Goal: Task Accomplishment & Management: Manage account settings

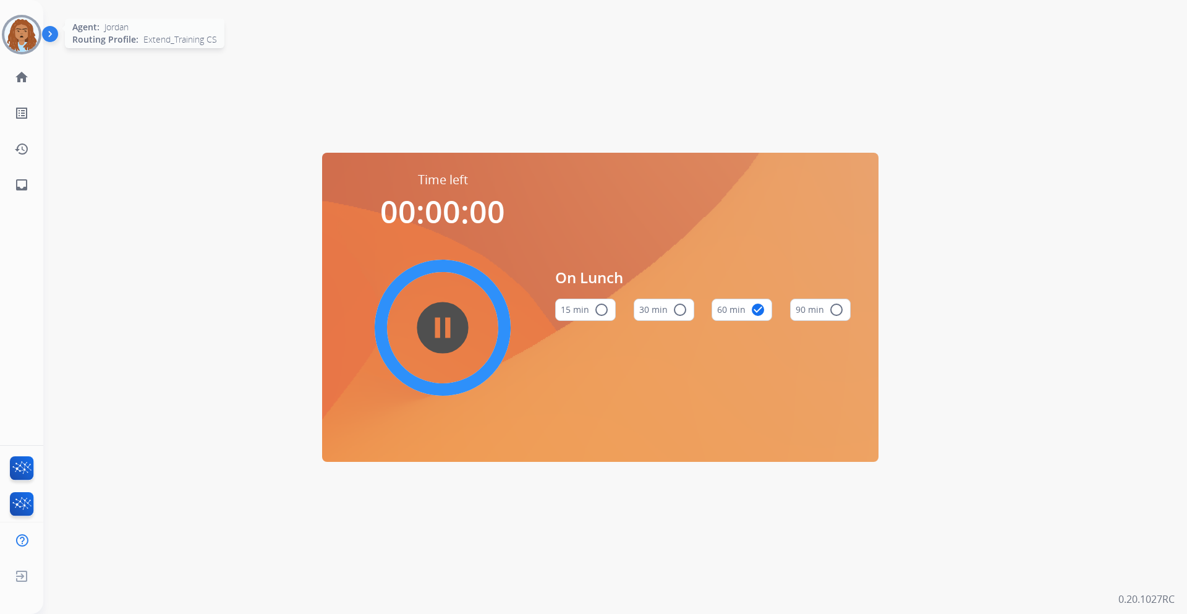
click at [31, 39] on img at bounding box center [21, 34] width 35 height 35
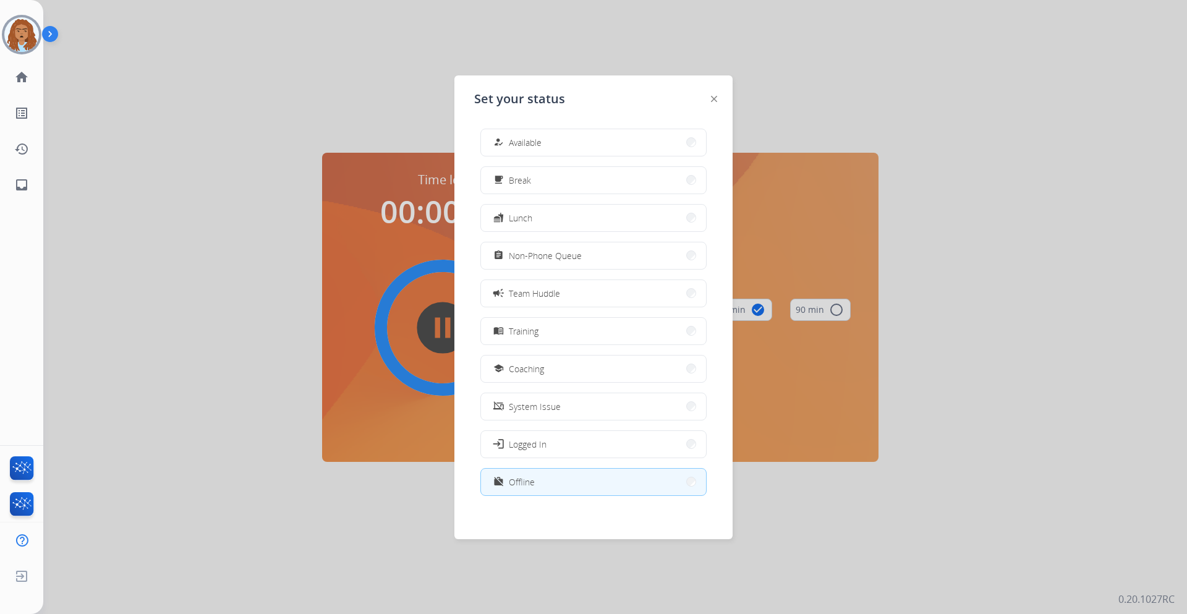
click at [546, 295] on span "Team Huddle" at bounding box center [534, 293] width 51 height 13
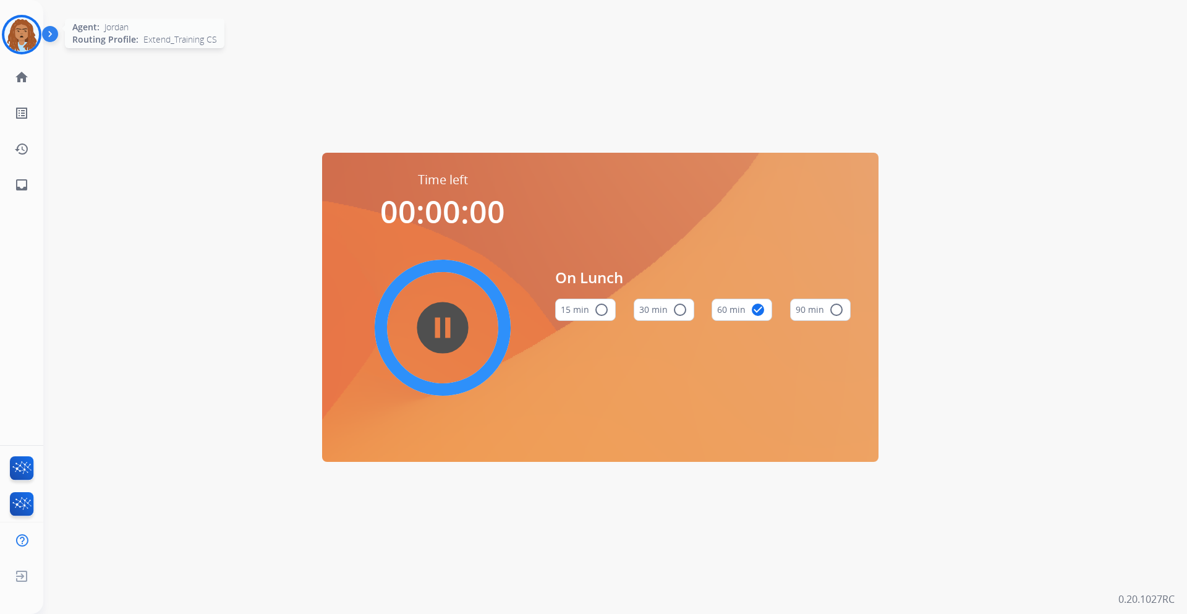
click at [20, 34] on img at bounding box center [21, 34] width 35 height 35
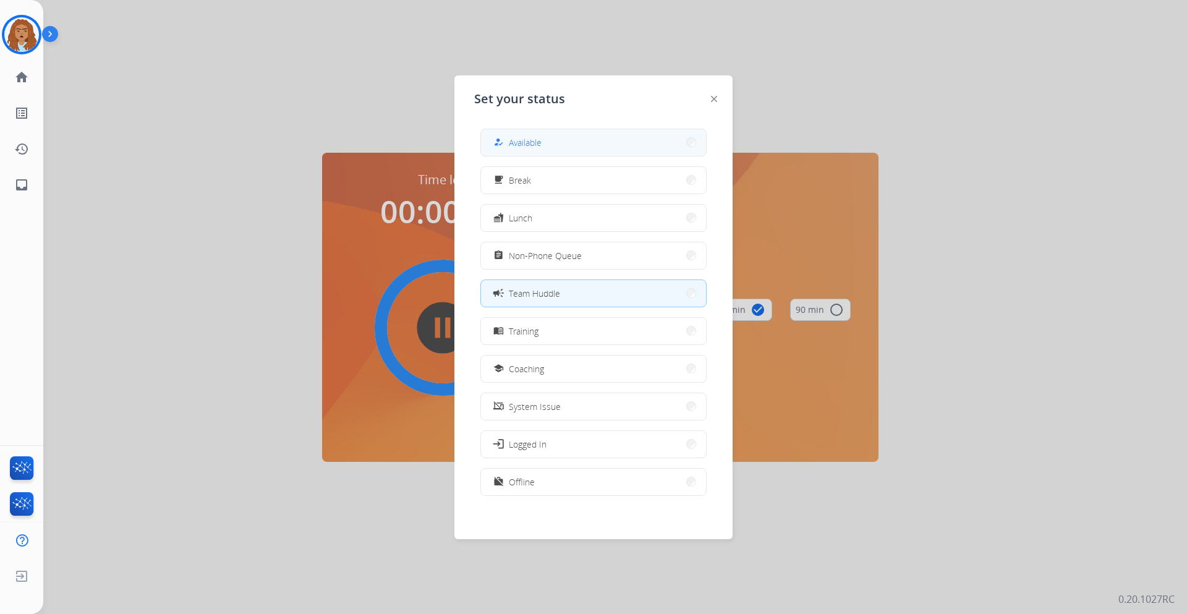
click at [572, 143] on button "how_to_reg Available" at bounding box center [593, 142] width 225 height 27
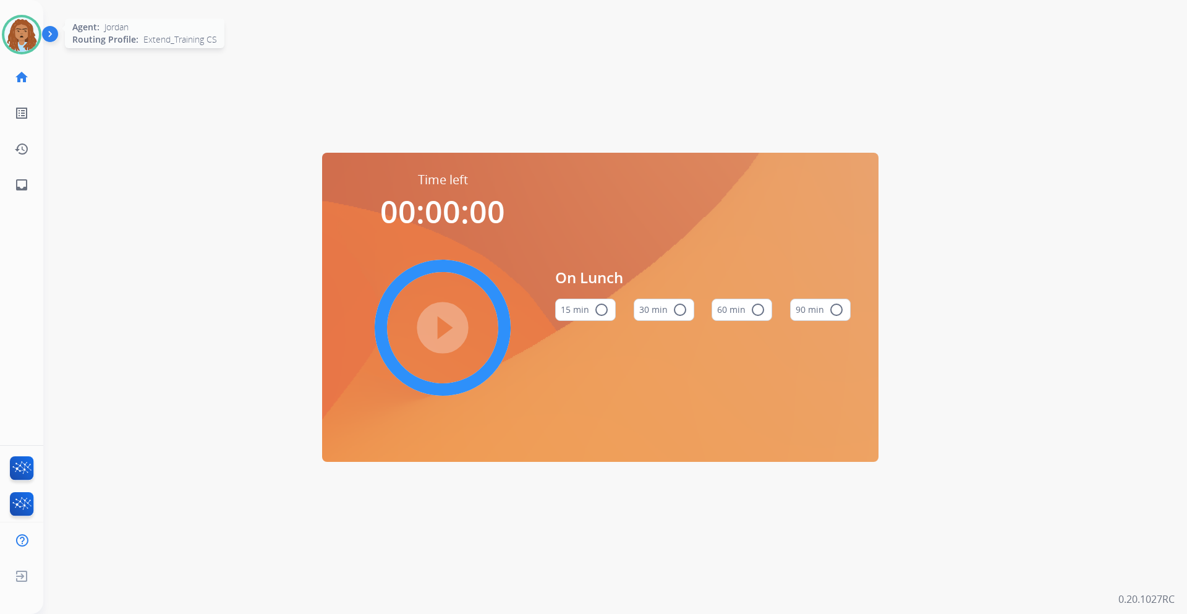
click at [33, 27] on img at bounding box center [21, 34] width 35 height 35
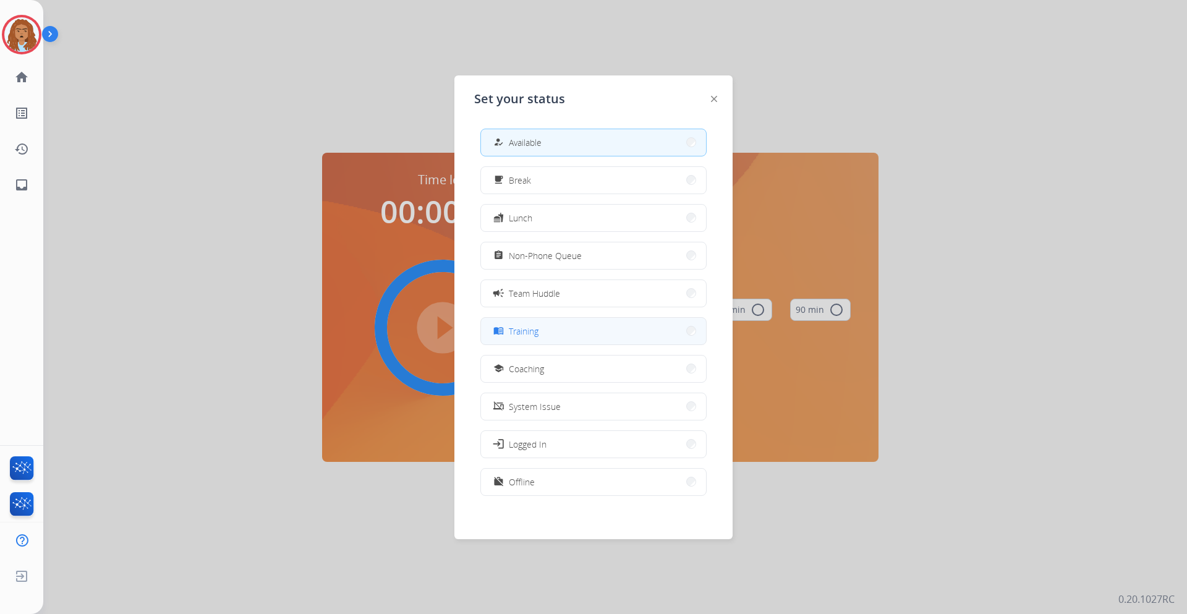
click at [549, 334] on button "menu_book Training" at bounding box center [593, 331] width 225 height 27
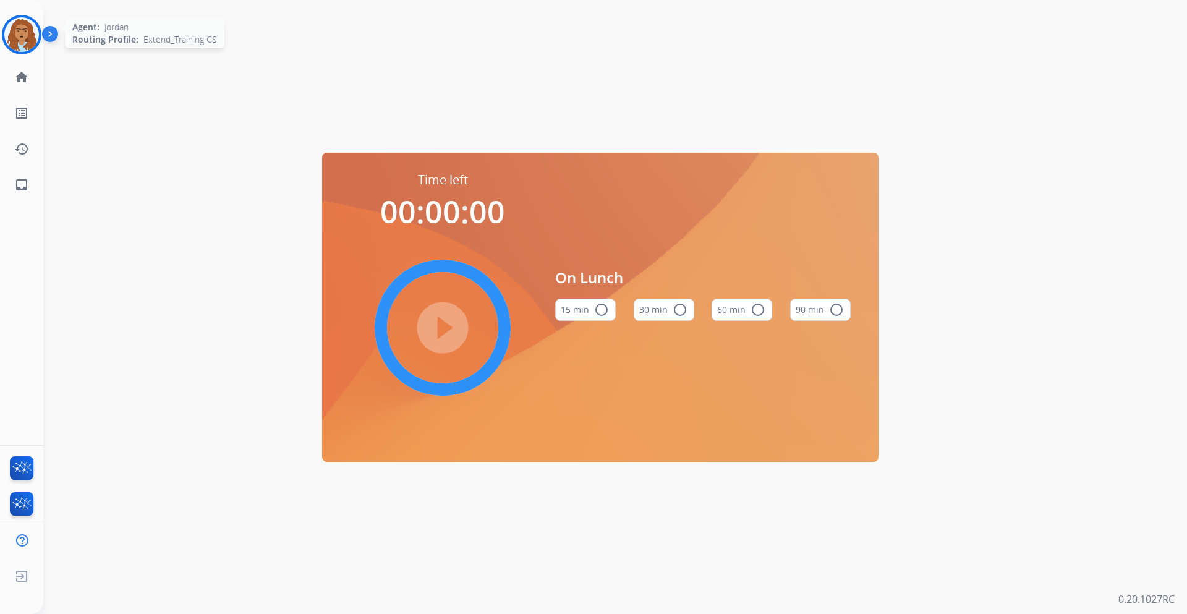
click at [29, 43] on img at bounding box center [21, 34] width 35 height 35
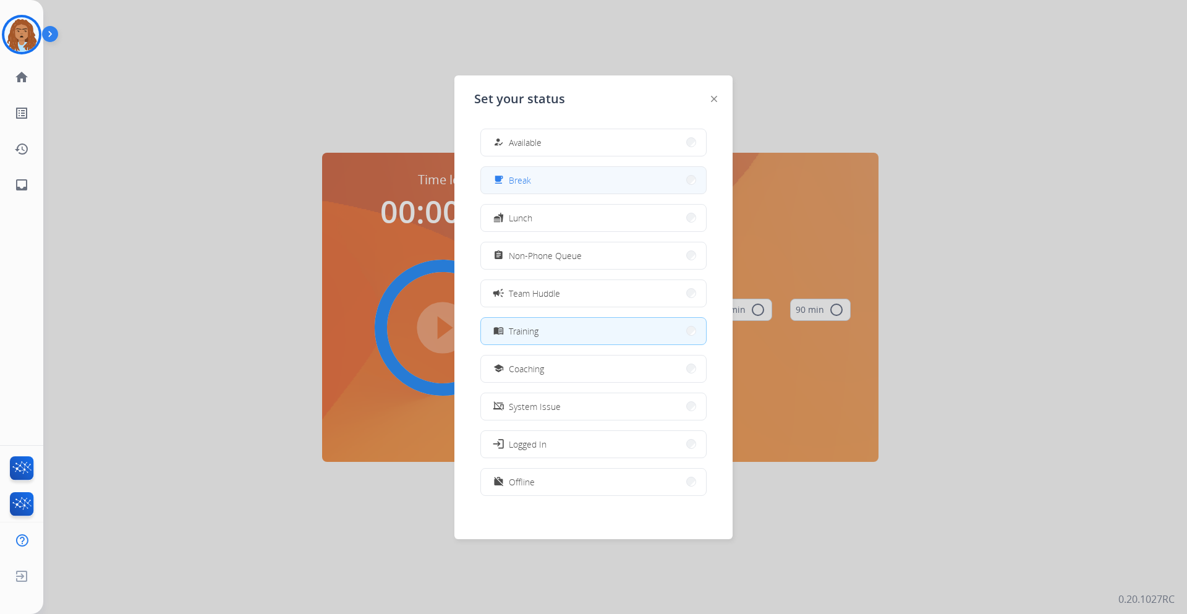
click at [528, 192] on button "free_breakfast Break" at bounding box center [593, 180] width 225 height 27
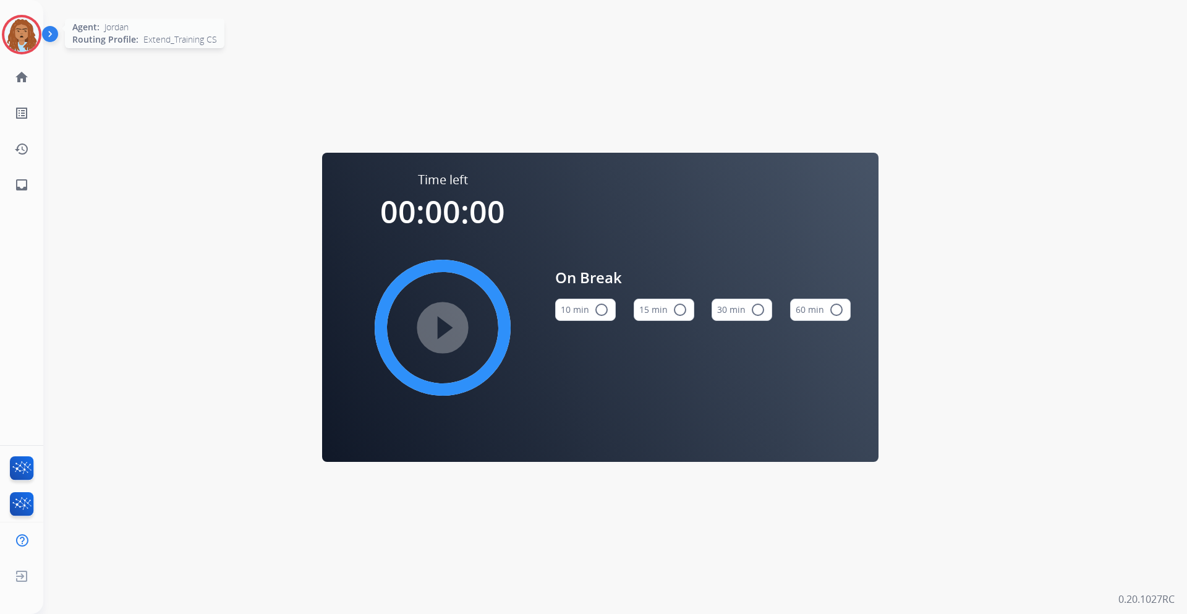
click at [25, 33] on img at bounding box center [21, 34] width 35 height 35
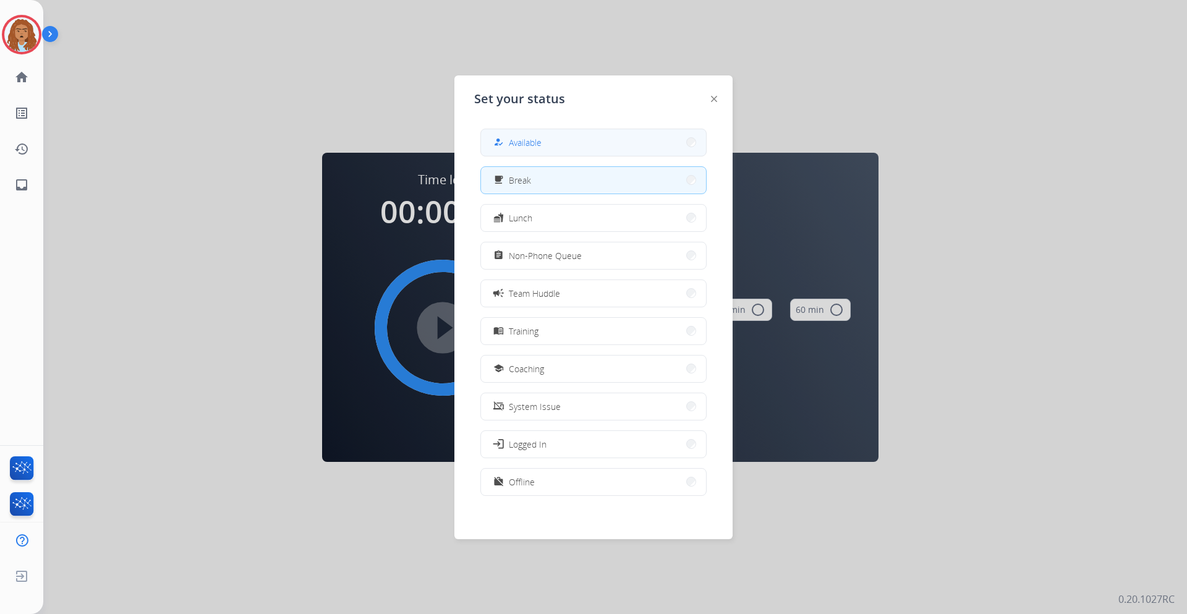
click at [614, 133] on button "how_to_reg Available" at bounding box center [593, 142] width 225 height 27
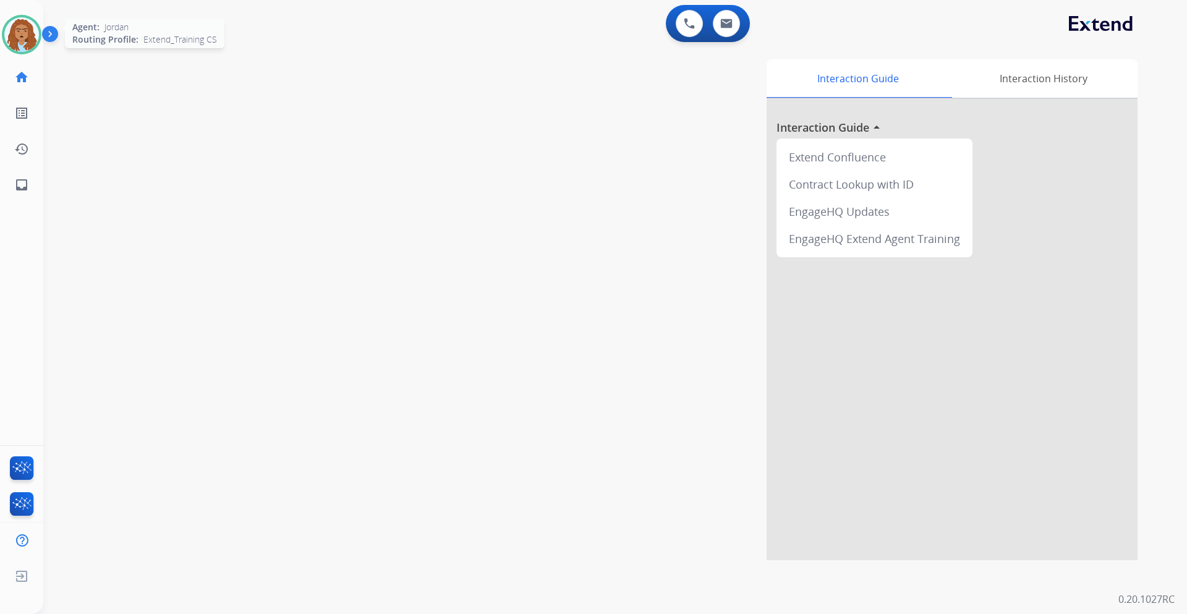
click at [7, 30] on img at bounding box center [21, 34] width 35 height 35
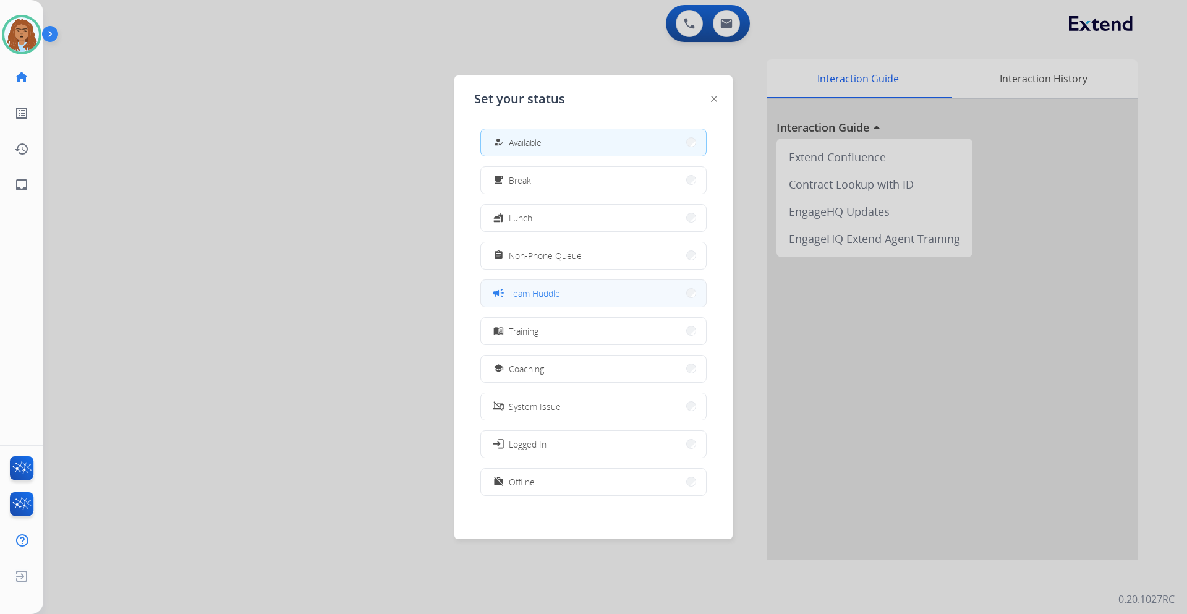
click at [524, 289] on span "Team Huddle" at bounding box center [534, 293] width 51 height 13
